Goal: Task Accomplishment & Management: Complete application form

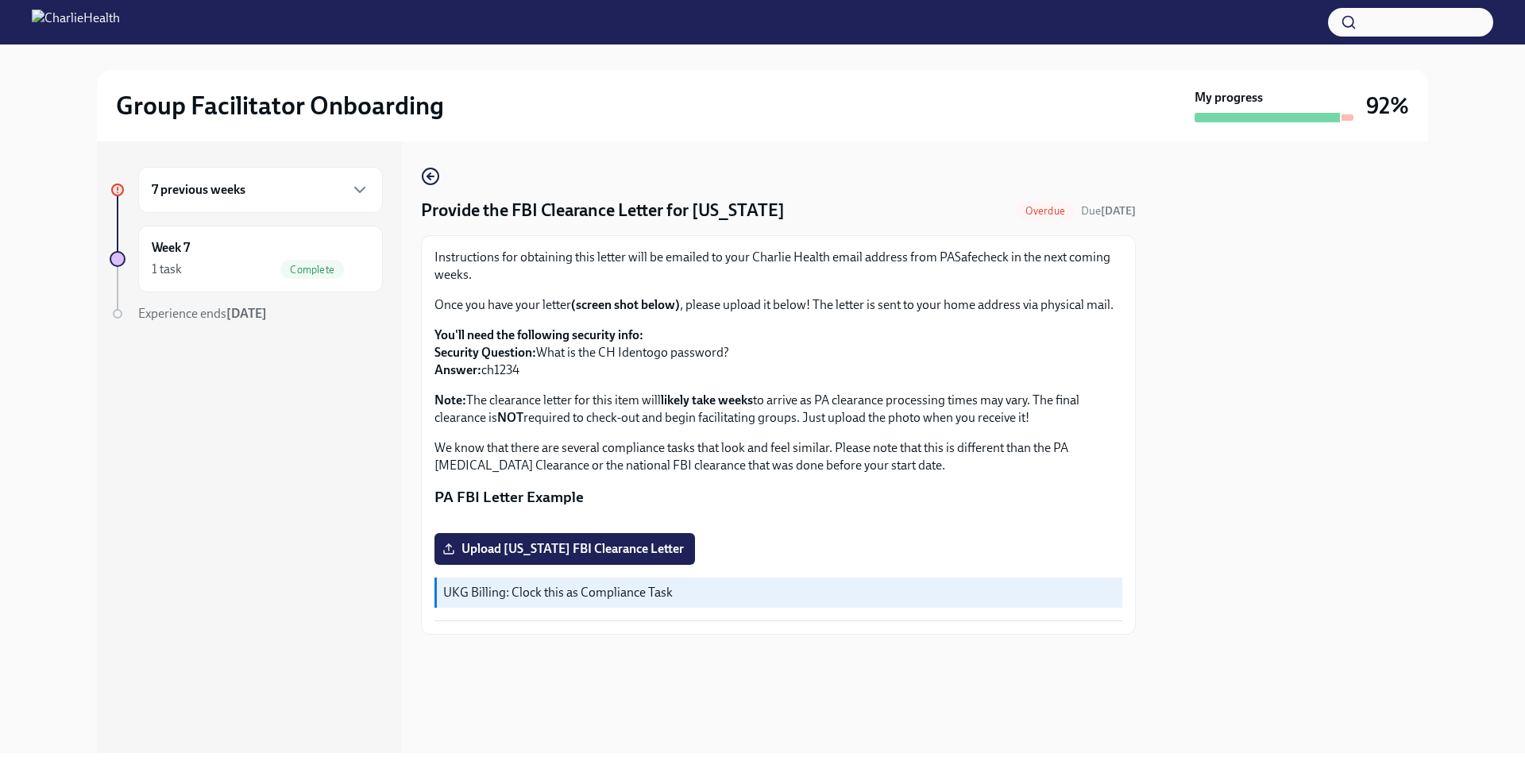
scroll to position [175, 0]
click at [508, 557] on span "Upload Pennsylvania FBI Clearance Letter" at bounding box center [565, 549] width 238 height 16
click at [0, 0] on input "Upload Pennsylvania FBI Clearance Letter" at bounding box center [0, 0] width 0 height 0
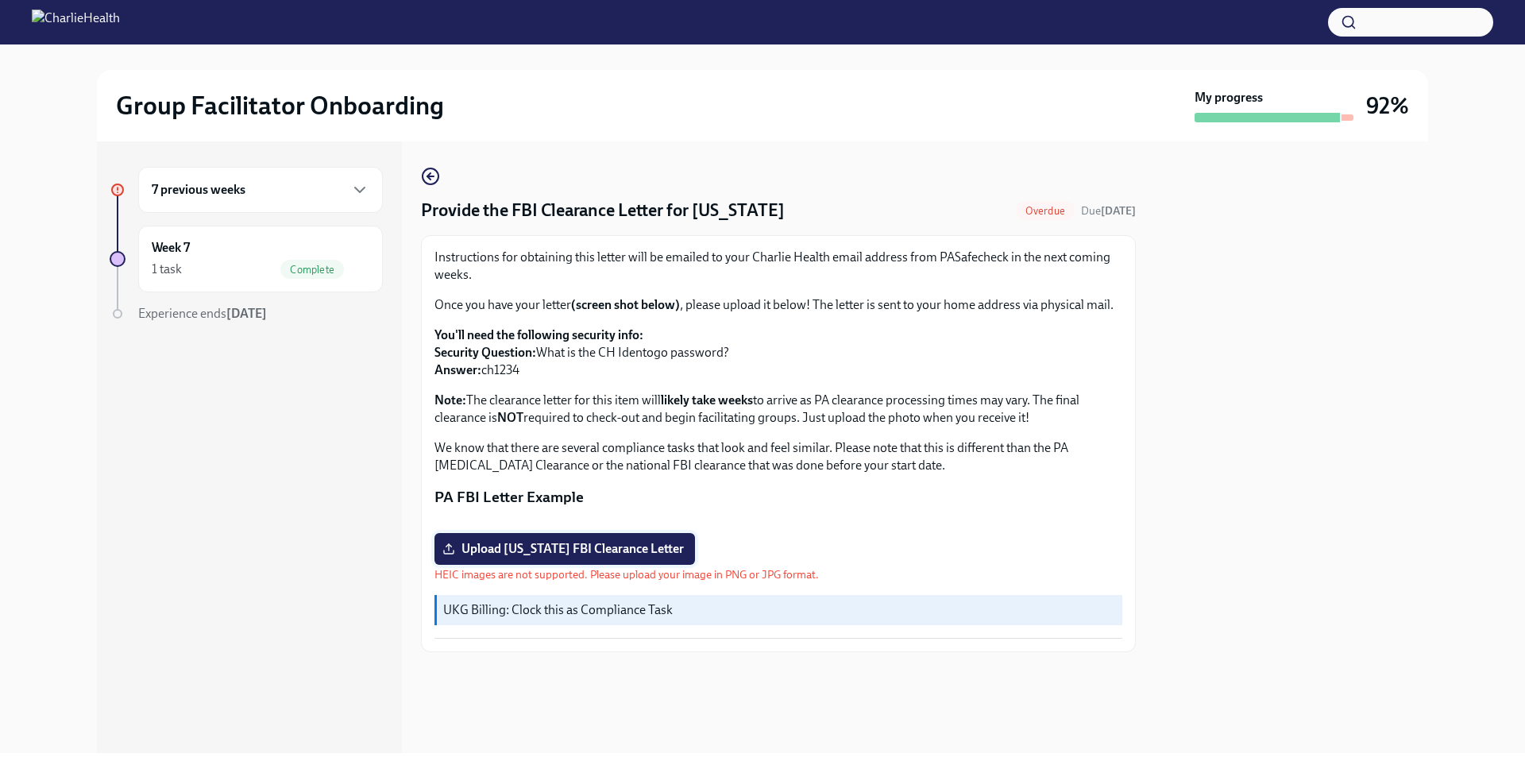
click at [594, 557] on span "Upload Pennsylvania FBI Clearance Letter" at bounding box center [565, 549] width 238 height 16
click at [0, 0] on input "Upload Pennsylvania FBI Clearance Letter" at bounding box center [0, 0] width 0 height 0
click at [589, 557] on span "Upload Pennsylvania FBI Clearance Letter" at bounding box center [565, 549] width 238 height 16
click at [0, 0] on input "Upload Pennsylvania FBI Clearance Letter" at bounding box center [0, 0] width 0 height 0
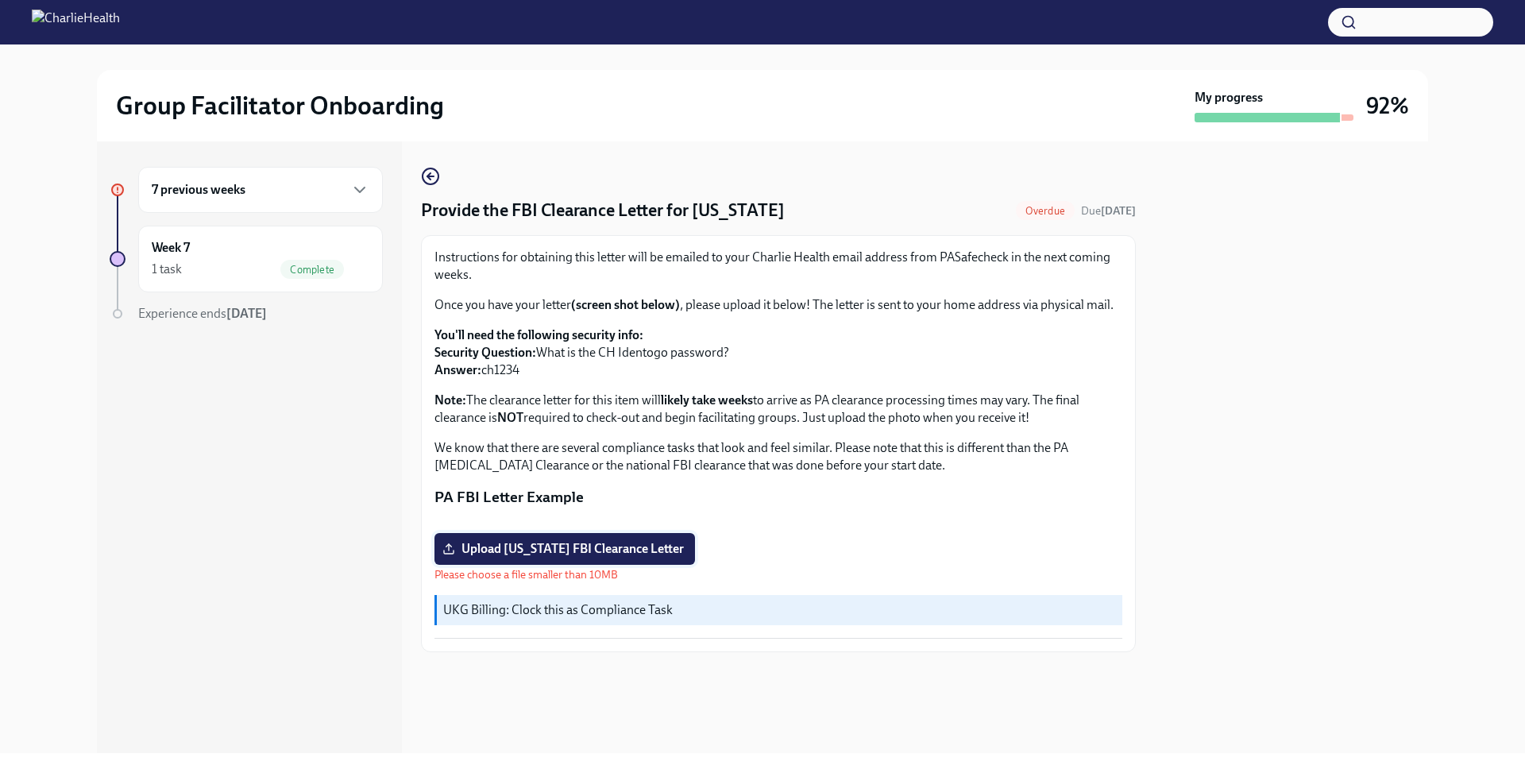
click at [547, 557] on span "Upload Pennsylvania FBI Clearance Letter" at bounding box center [565, 549] width 238 height 16
click at [0, 0] on input "Upload Pennsylvania FBI Clearance Letter" at bounding box center [0, 0] width 0 height 0
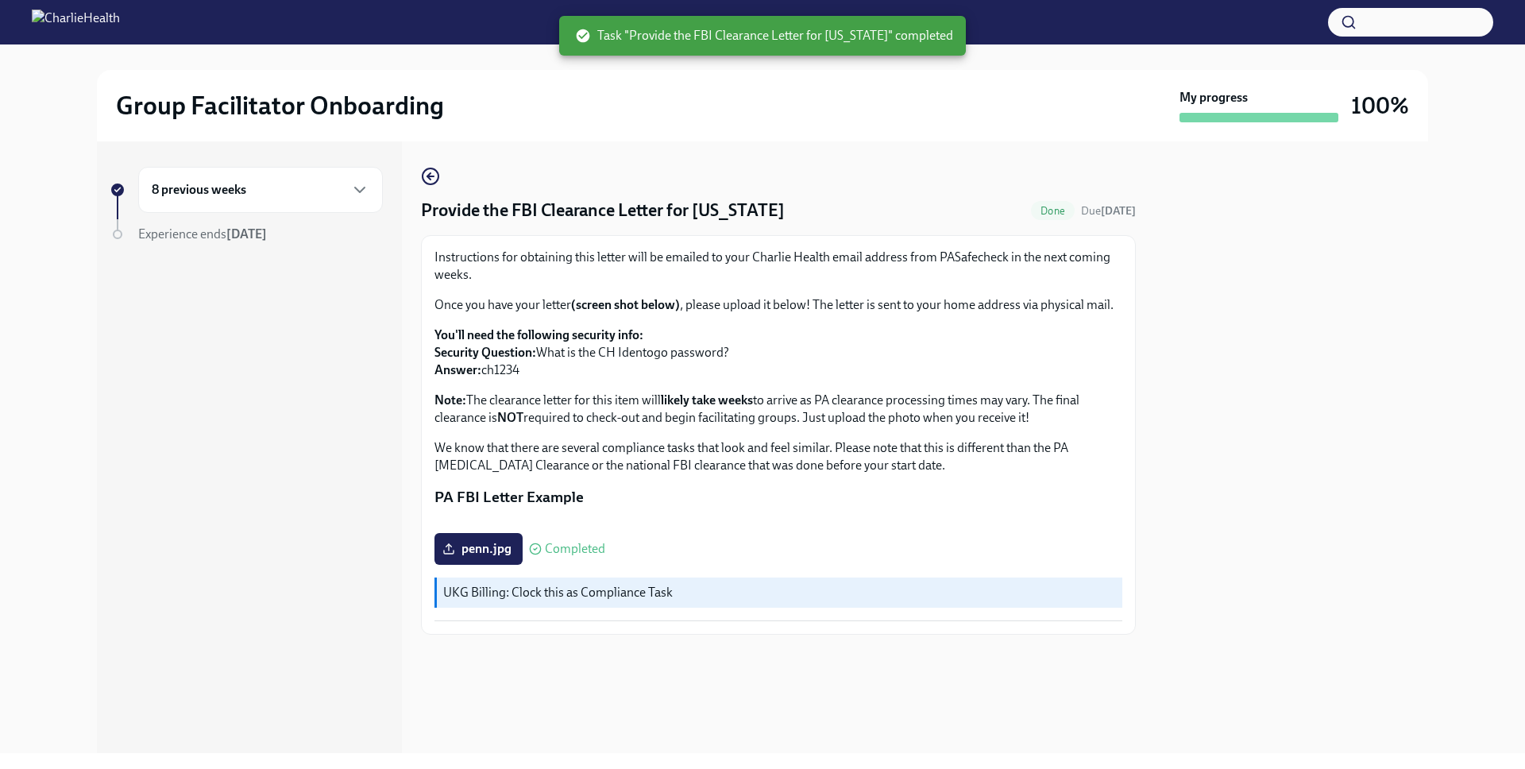
scroll to position [0, 0]
